Goal: Transaction & Acquisition: Purchase product/service

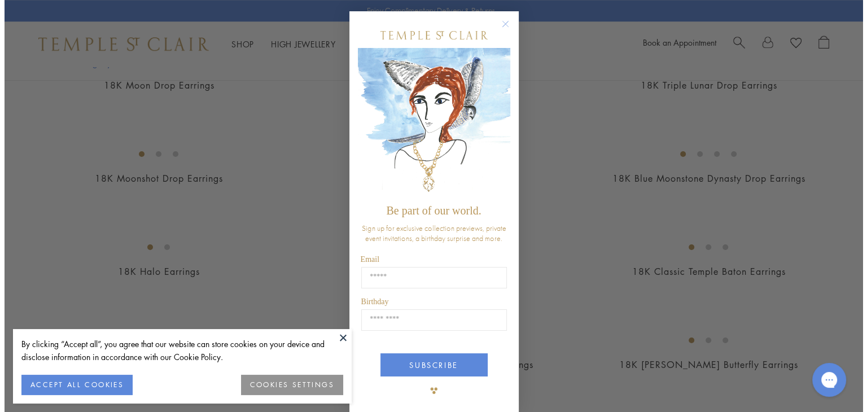
scroll to position [965, 0]
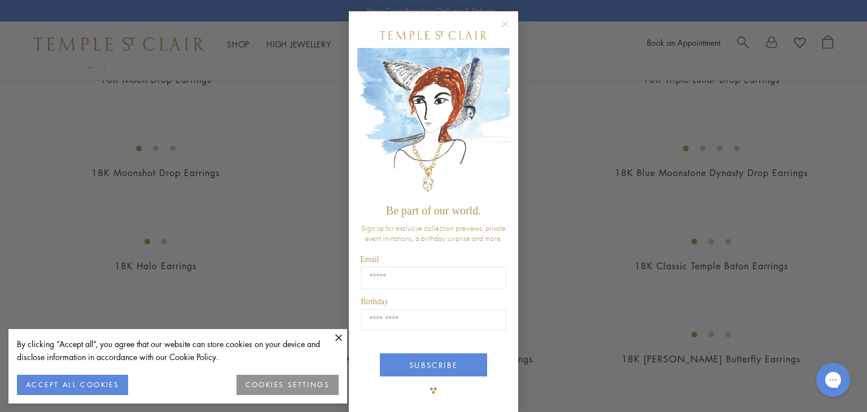
click at [506, 107] on form "Be part of our world. Sign up for exclusive collection previews, private event …" at bounding box center [433, 212] width 169 height 402
click at [499, 23] on circle "Close dialog" at bounding box center [505, 24] width 14 height 14
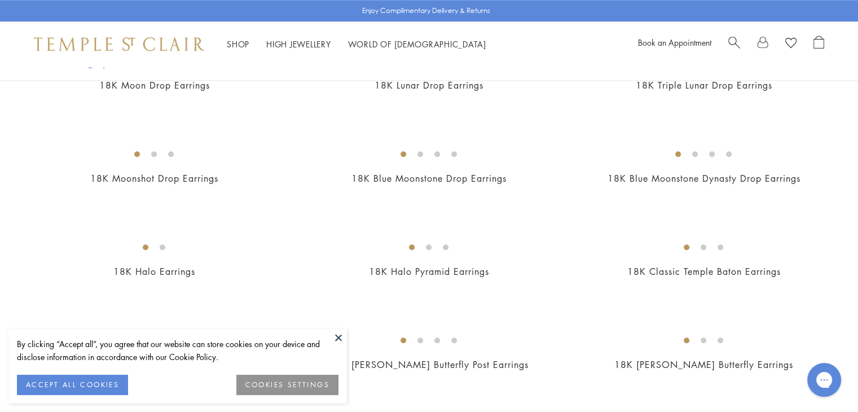
scroll to position [1072, 0]
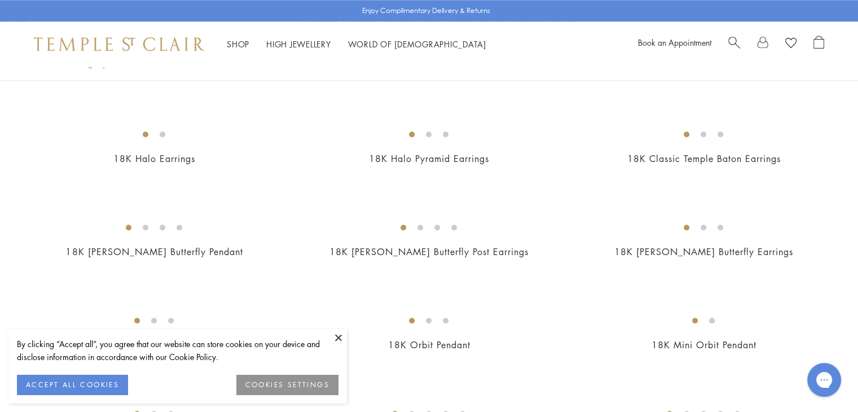
click at [340, 340] on button at bounding box center [338, 337] width 17 height 17
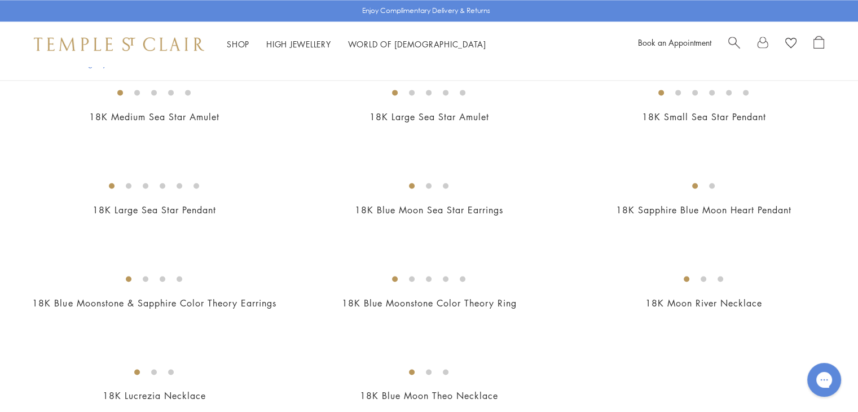
scroll to position [1580, 0]
click at [0, 0] on img at bounding box center [0, 0] width 0 height 0
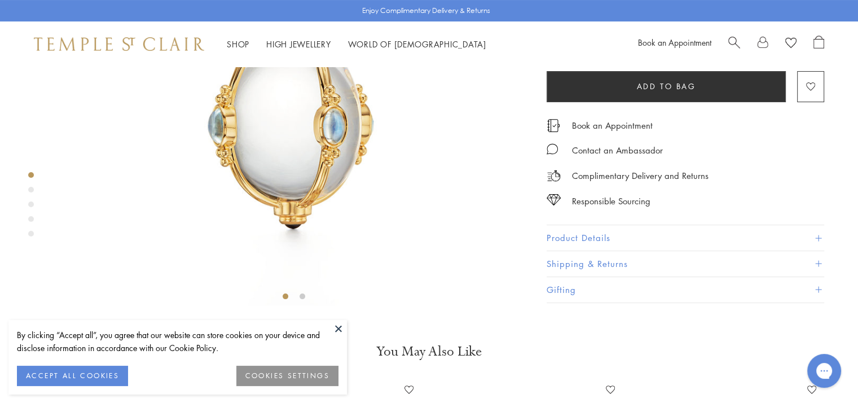
click at [330, 328] on button at bounding box center [338, 328] width 17 height 17
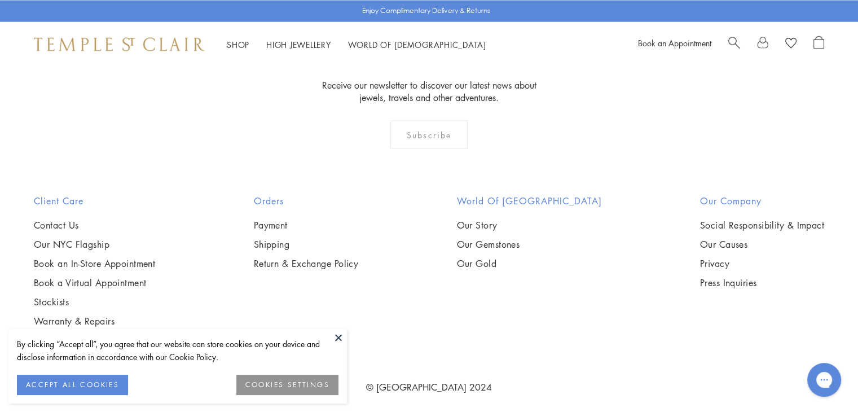
scroll to position [2201, 0]
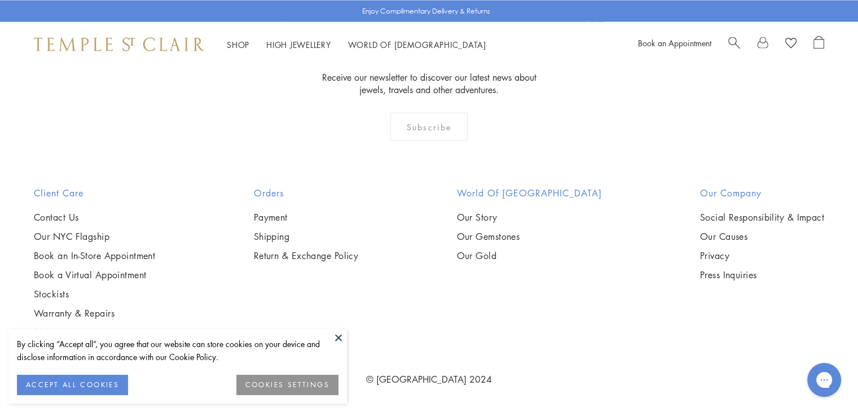
click at [342, 339] on button at bounding box center [338, 337] width 17 height 17
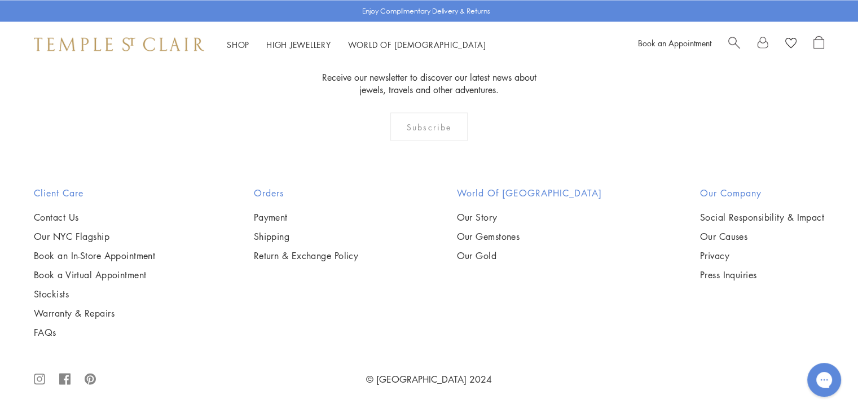
scroll to position [5925, 0]
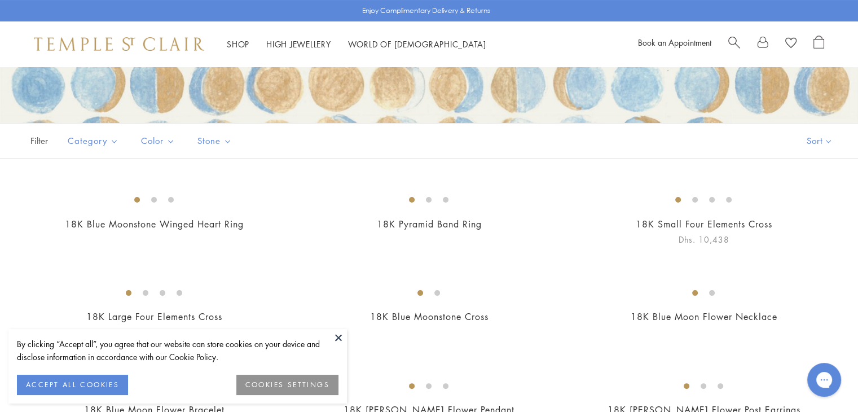
scroll to position [169, 0]
click at [343, 343] on button at bounding box center [338, 337] width 17 height 17
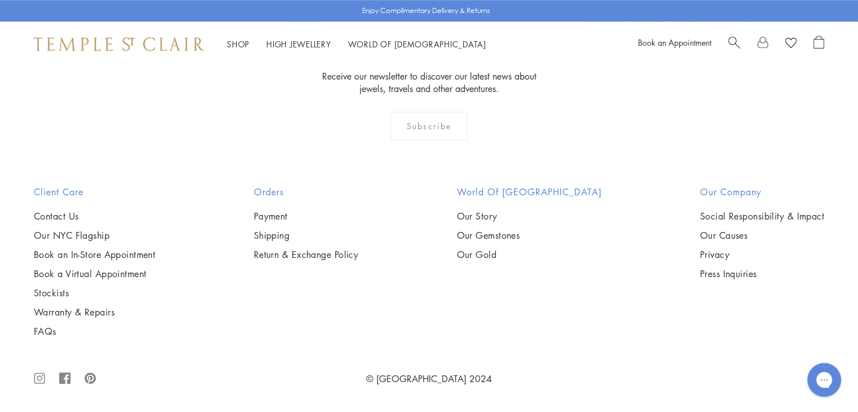
scroll to position [1241, 0]
click at [0, 0] on img at bounding box center [0, 0] width 0 height 0
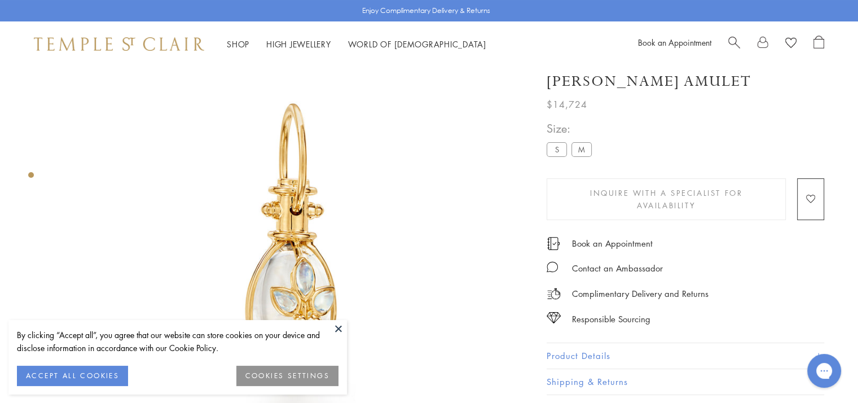
click at [288, 378] on button "COOKIES SETTINGS" at bounding box center [287, 376] width 102 height 20
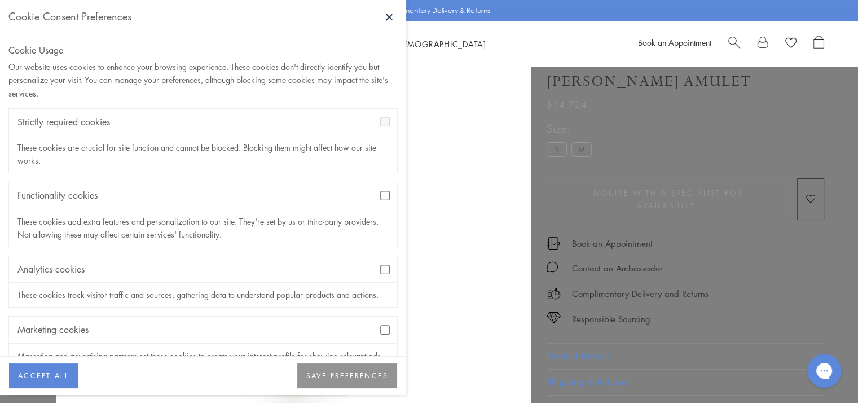
click at [51, 388] on button "ACCEPT ALL" at bounding box center [43, 375] width 69 height 25
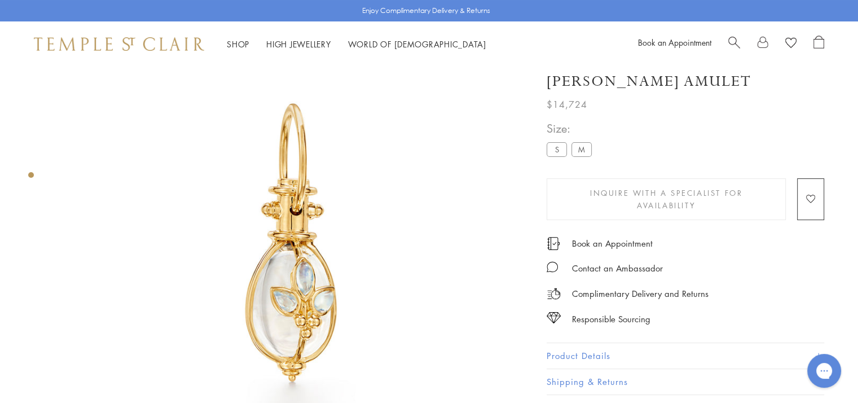
drag, startPoint x: 222, startPoint y: 240, endPoint x: 252, endPoint y: 247, distance: 30.0
click at [252, 247] on img at bounding box center [293, 237] width 475 height 475
